Goal: Task Accomplishment & Management: Use online tool/utility

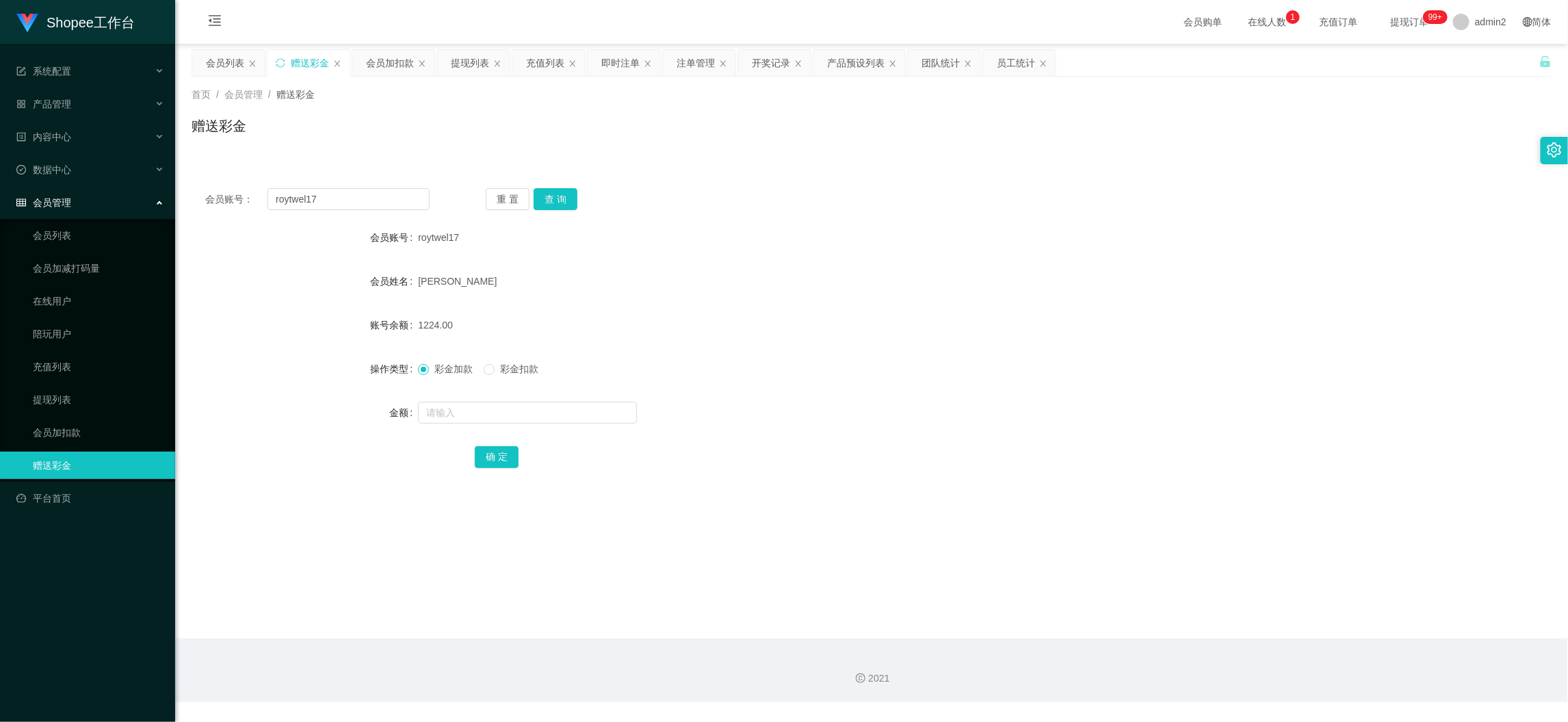
click at [1084, 607] on main "关闭左侧 关闭右侧 关闭其它 刷新页面 会员列表 赠送彩金 会员加扣款 提现列表 充值列表 即时注单 注单管理 开奖记录 产品预设列表 团队统计 员工统计 首…" at bounding box center [871, 341] width 1393 height 595
click at [477, 61] on div "提现列表" at bounding box center [470, 63] width 39 height 26
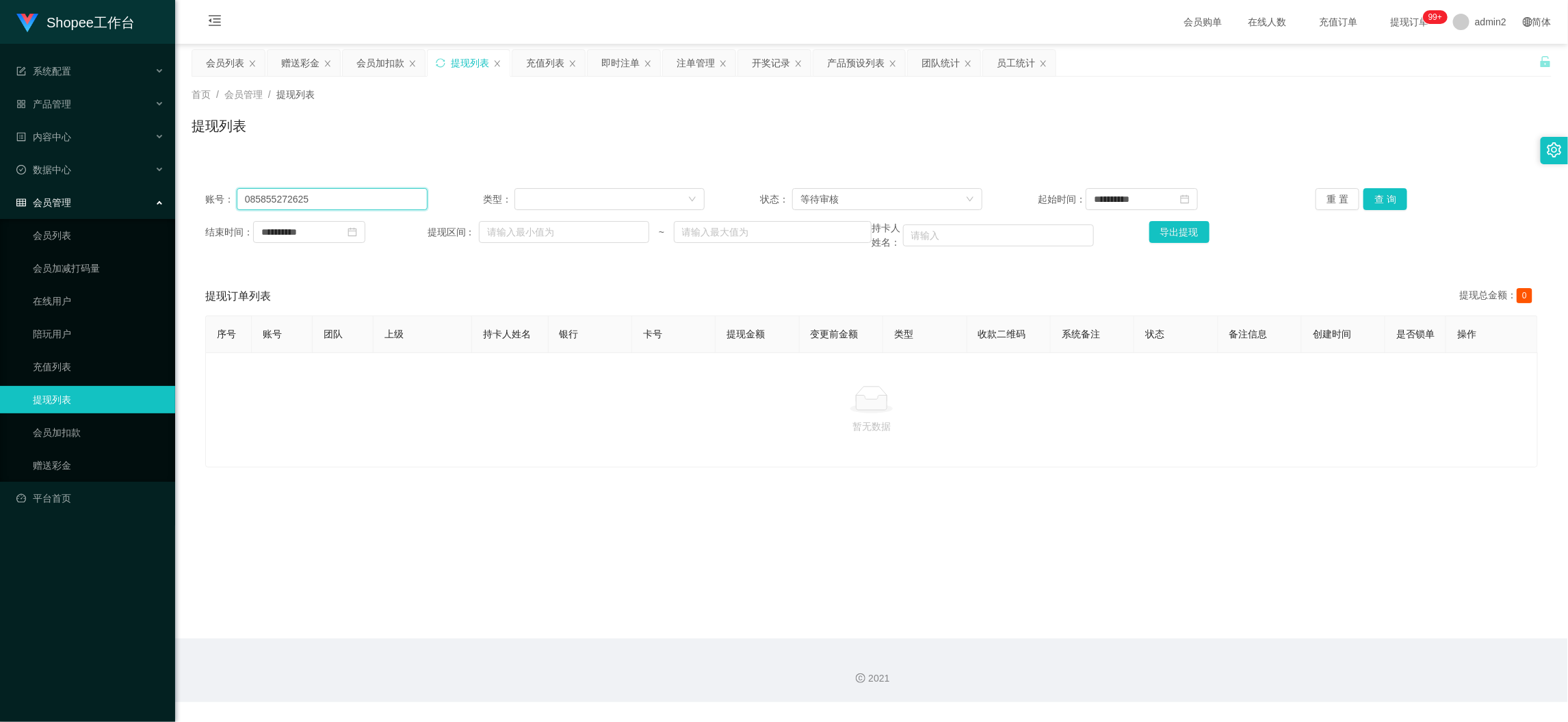
click at [354, 192] on input "085855272625" at bounding box center [332, 198] width 191 height 22
click at [354, 189] on input "085855272625" at bounding box center [332, 198] width 191 height 22
click at [355, 188] on input "085855272625" at bounding box center [332, 198] width 191 height 22
click at [873, 196] on div "等待审核" at bounding box center [882, 198] width 165 height 20
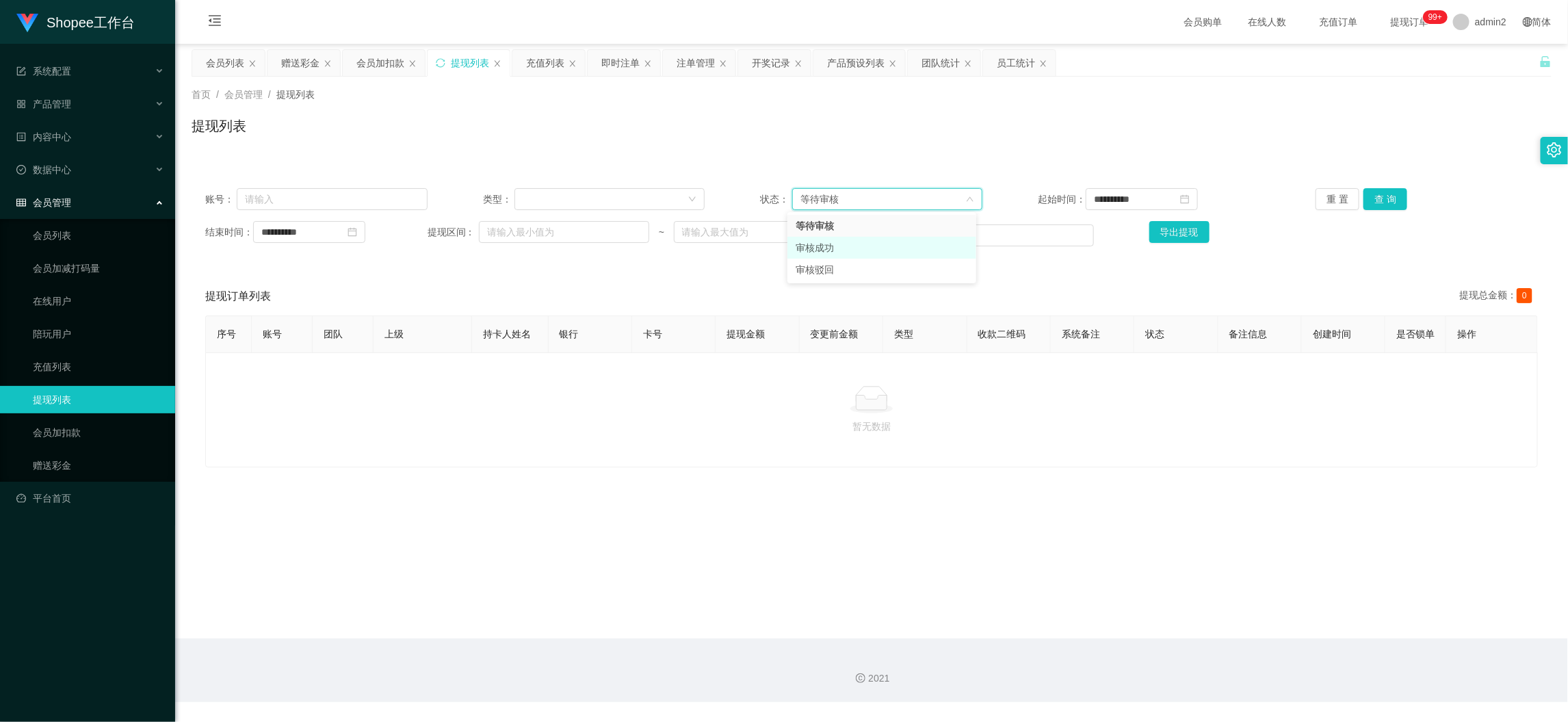
click at [861, 247] on li "审核成功" at bounding box center [881, 247] width 189 height 22
click at [1379, 191] on button "查 询" at bounding box center [1385, 198] width 44 height 22
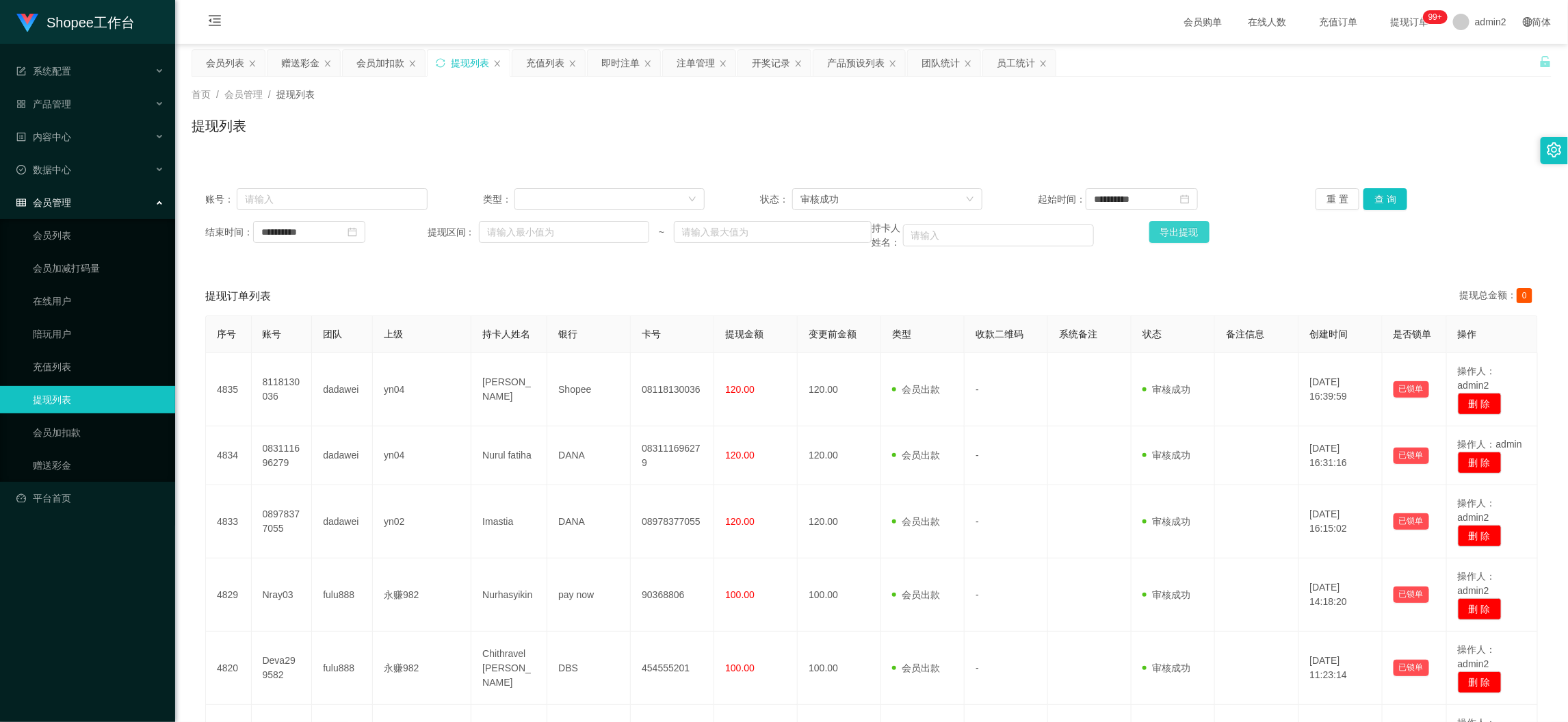
click at [1182, 226] on button "导出提现" at bounding box center [1179, 231] width 60 height 22
click at [944, 61] on div "团队统计" at bounding box center [941, 63] width 39 height 26
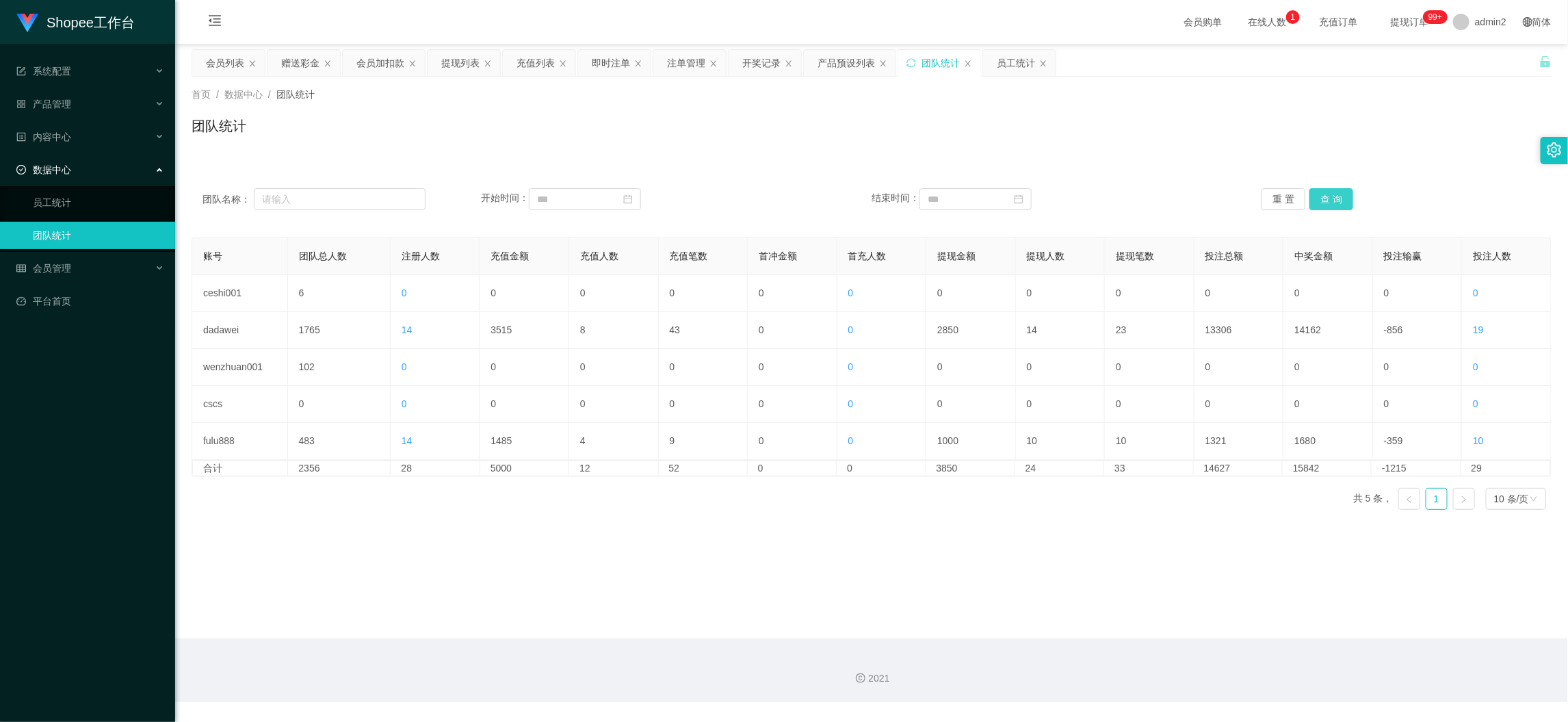
click at [1327, 197] on button "查 询" at bounding box center [1331, 198] width 44 height 22
click at [1327, 195] on button "查 询" at bounding box center [1331, 198] width 44 height 22
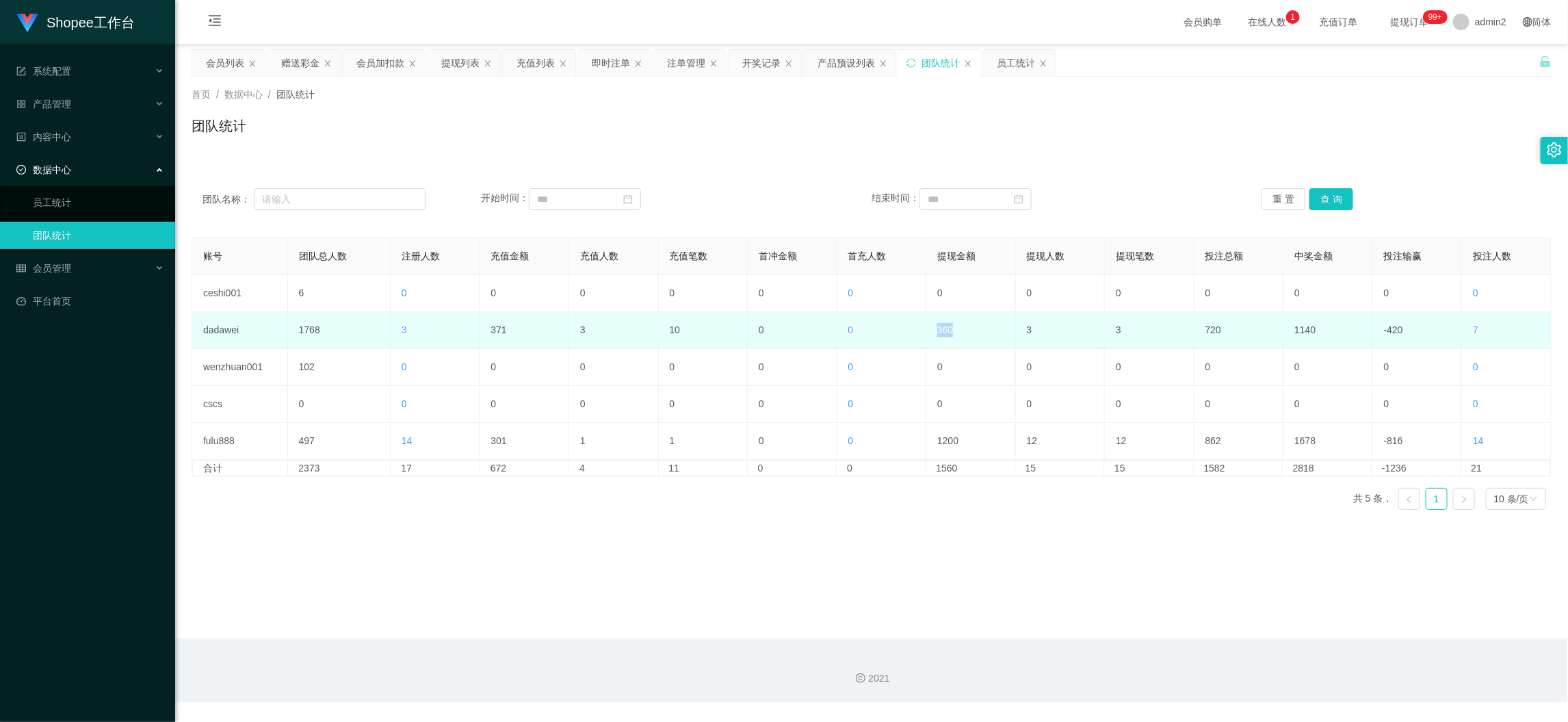
drag, startPoint x: 923, startPoint y: 329, endPoint x: 988, endPoint y: 329, distance: 65.0
click at [988, 329] on td "360" at bounding box center [971, 330] width 89 height 37
copy td "360"
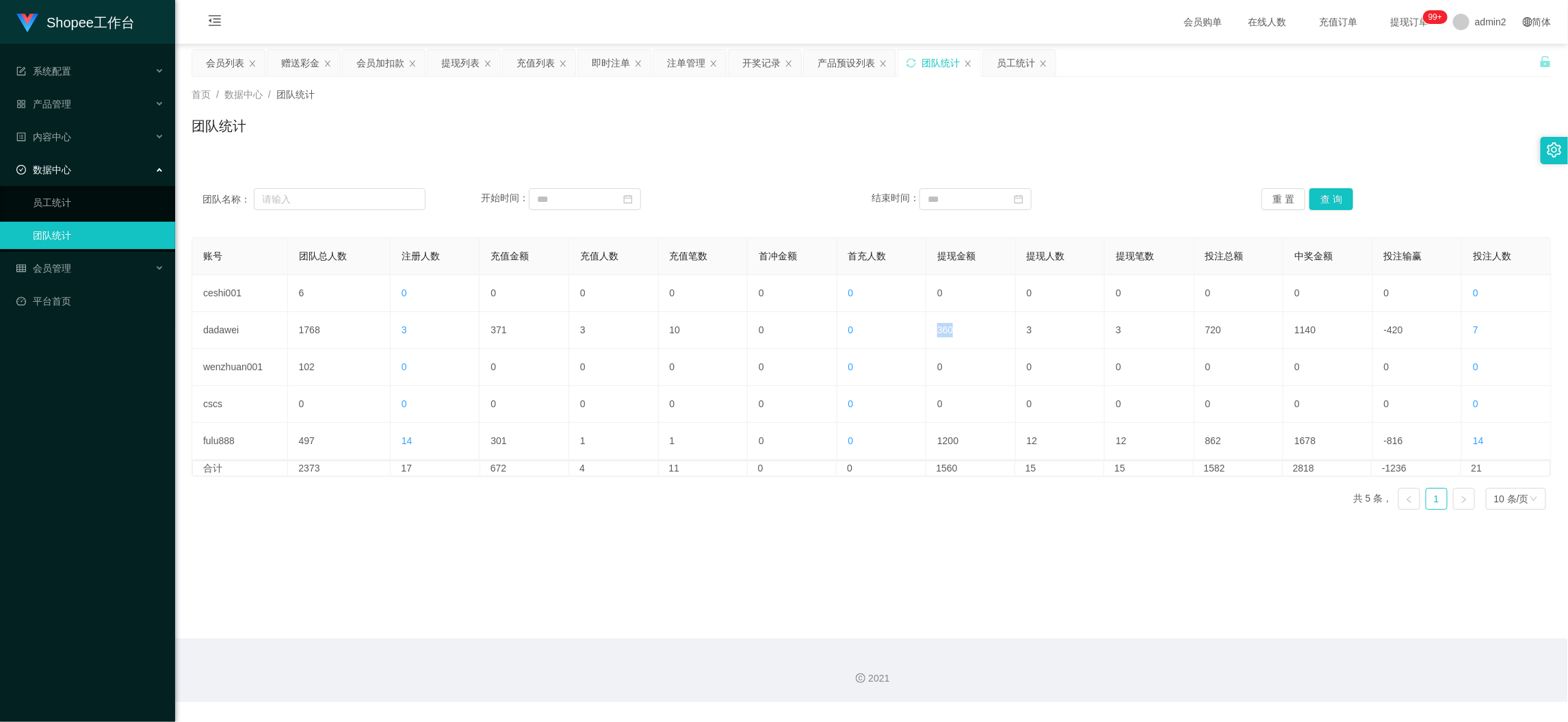
drag, startPoint x: 1153, startPoint y: 618, endPoint x: 1087, endPoint y: 564, distance: 85.3
click at [1153, 618] on main "关闭左侧 关闭右侧 关闭其它 刷新页面 会员列表 赠送彩金 会员加扣款 提现列表 充值列表 即时注单 注单管理 开奖记录 产品预设列表 团队统计 员工统计 首…" at bounding box center [871, 341] width 1393 height 595
click at [741, 193] on div "开始时间：" at bounding box center [648, 198] width 334 height 22
